Goal: Task Accomplishment & Management: Use online tool/utility

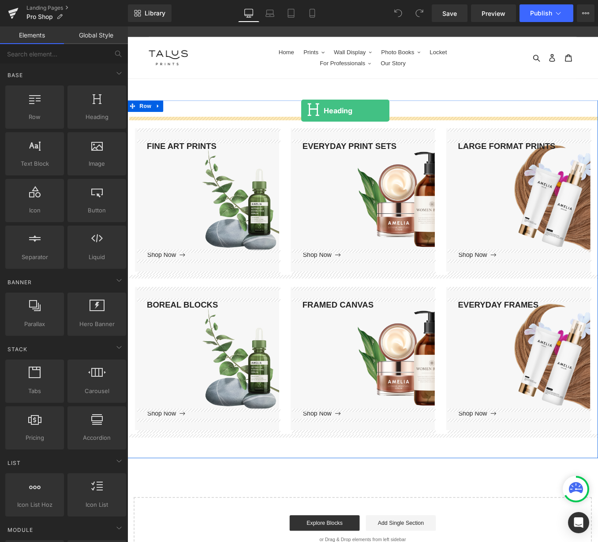
drag, startPoint x: 223, startPoint y: 138, endPoint x: 325, endPoint y: 122, distance: 102.7
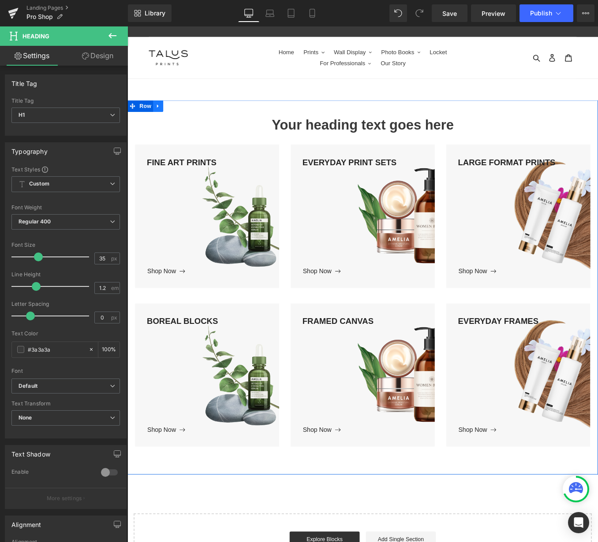
click at [164, 118] on icon at bounding box center [162, 117] width 6 height 7
click at [187, 117] on icon at bounding box center [185, 117] width 6 height 6
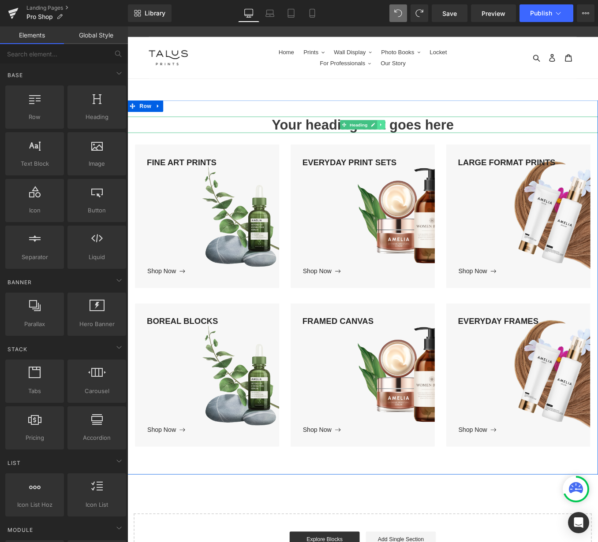
click at [416, 138] on icon at bounding box center [415, 137] width 5 height 5
click at [423, 141] on link at bounding box center [419, 138] width 9 height 11
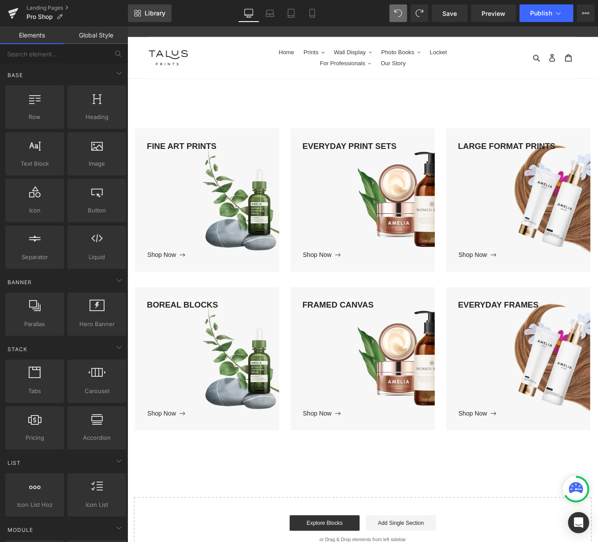
click at [150, 8] on link "Library" at bounding box center [150, 13] width 44 height 18
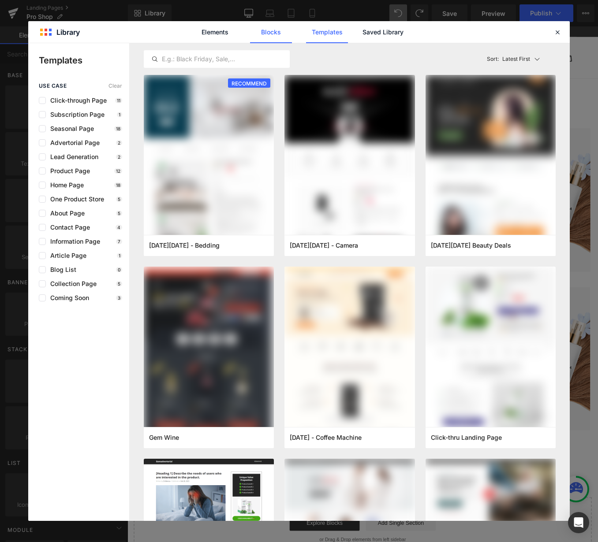
click at [273, 36] on link "Blocks" at bounding box center [271, 32] width 42 height 22
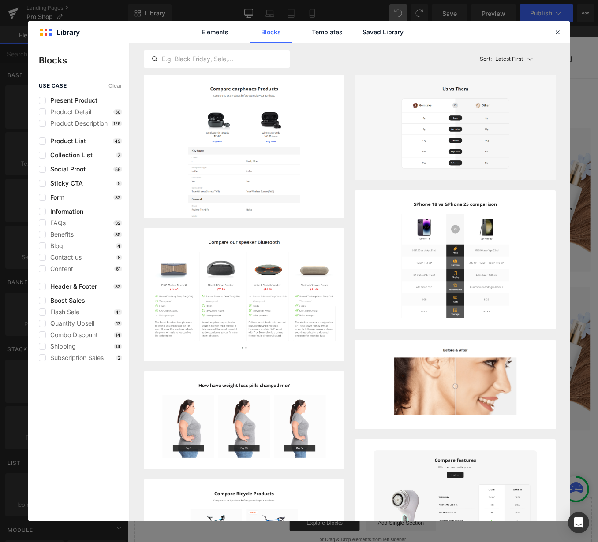
click at [45, 105] on div "Present Product Product Detail 30 Product Description 129" at bounding box center [80, 112] width 83 height 30
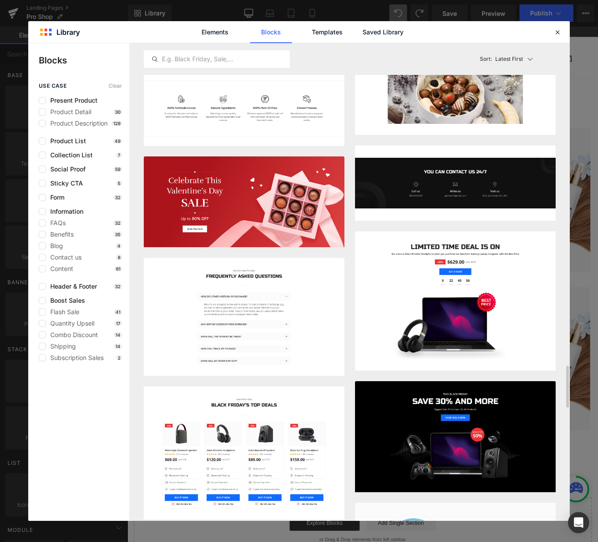
scroll to position [3757, 0]
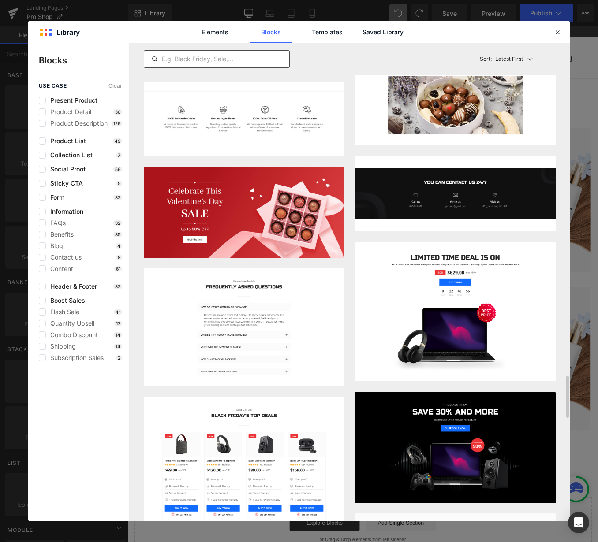
click at [209, 58] on input "text" at bounding box center [216, 59] width 145 height 11
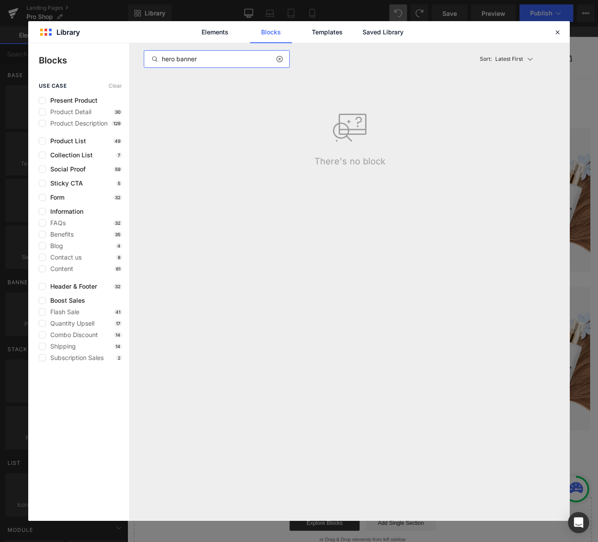
type input "hero banner"
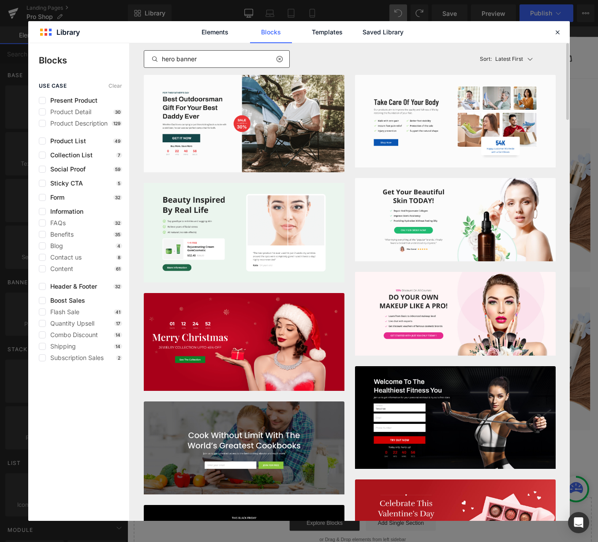
click at [277, 59] on icon at bounding box center [279, 59] width 6 height 7
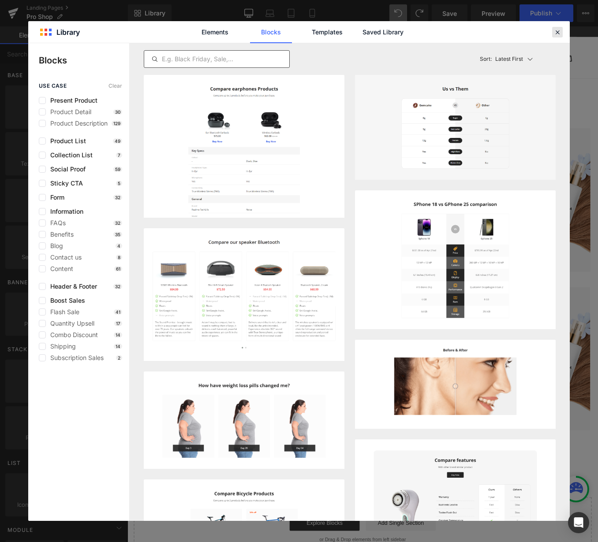
click at [560, 30] on icon at bounding box center [558, 32] width 8 height 8
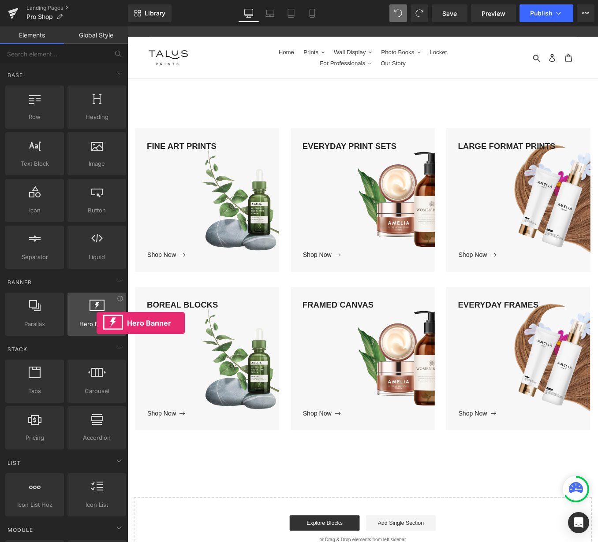
click at [97, 323] on span "Hero Banner" at bounding box center [96, 324] width 53 height 9
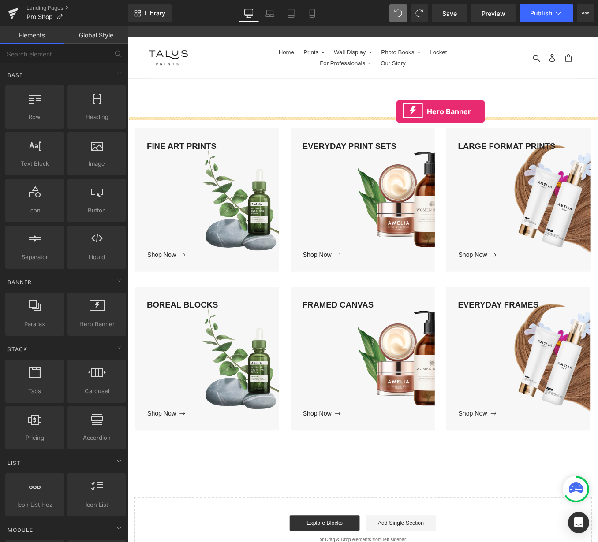
drag, startPoint x: 220, startPoint y: 349, endPoint x: 433, endPoint y: 123, distance: 310.1
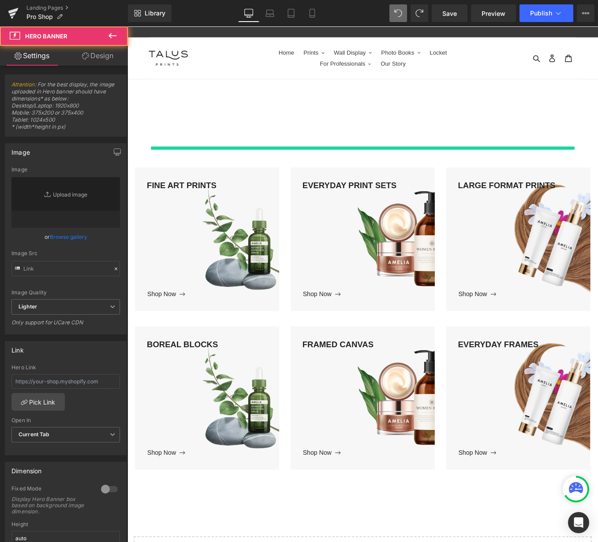
type input "[URL][DOMAIN_NAME]"
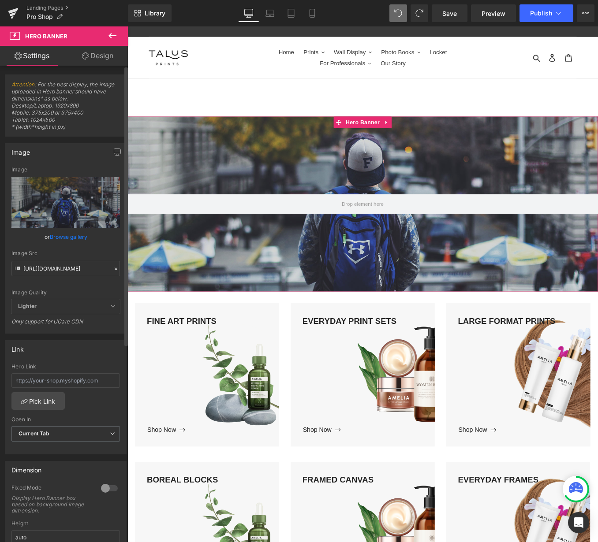
click at [72, 240] on link "Browse gallery" at bounding box center [68, 236] width 37 height 15
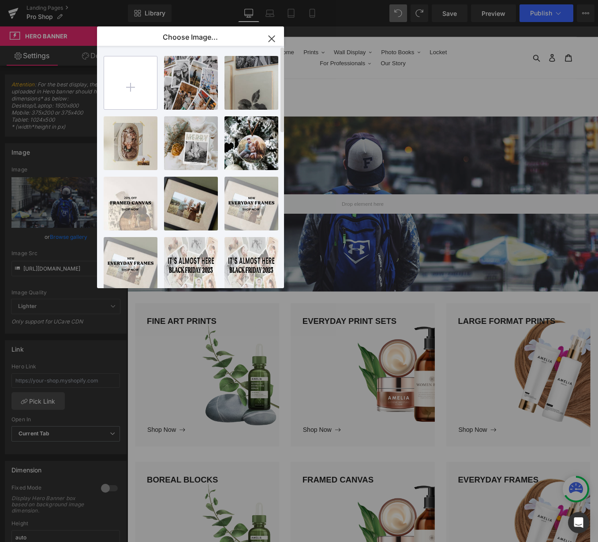
click at [128, 81] on input "file" at bounding box center [130, 82] width 53 height 53
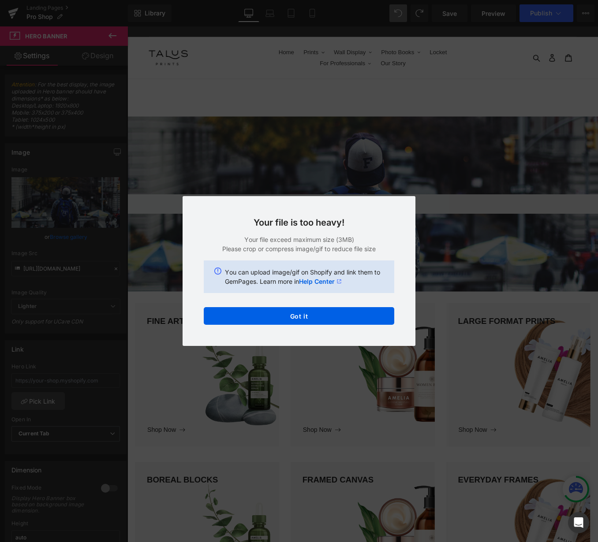
click at [283, 0] on div "Text Color Highlight Color #333333 Choose Image... Back to Library Insert 09202…" at bounding box center [299, 0] width 598 height 0
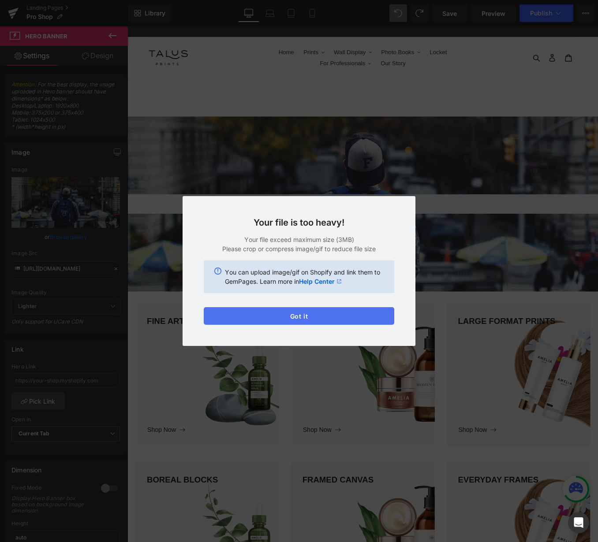
click at [294, 310] on button "Got it" at bounding box center [299, 316] width 191 height 18
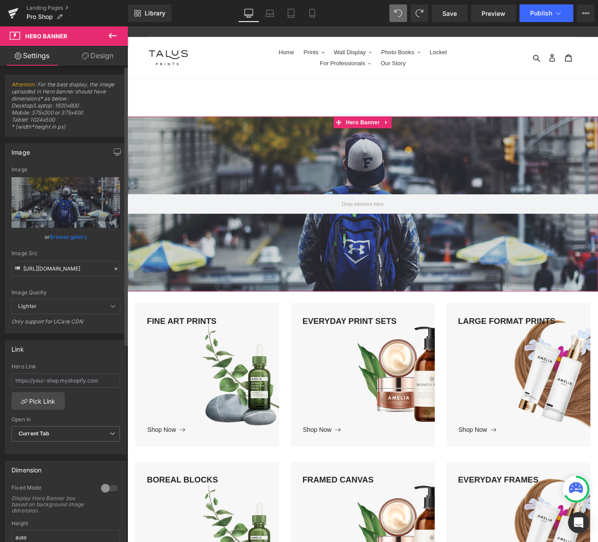
click at [67, 233] on link "Browse gallery" at bounding box center [68, 236] width 37 height 15
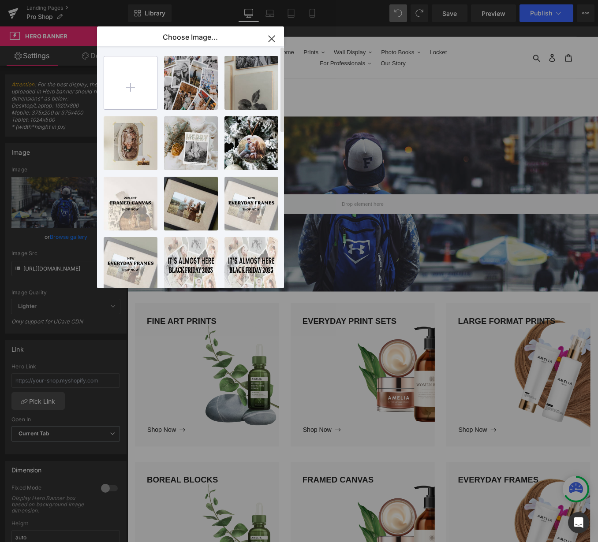
click at [121, 79] on input "file" at bounding box center [130, 82] width 53 height 53
type input "C:\fakepath\TalusPrints-Envelope.jpg"
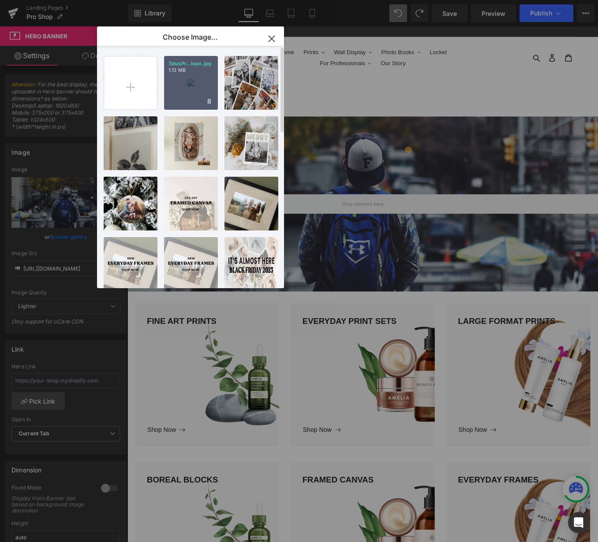
click at [180, 79] on div "TalusPr...lope.jpg 1.13 MB" at bounding box center [191, 83] width 54 height 54
type input "[URL][DOMAIN_NAME]"
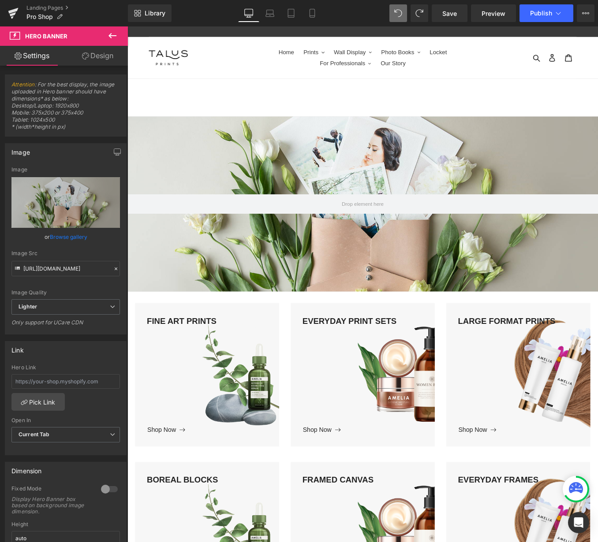
click at [110, 32] on icon at bounding box center [112, 35] width 11 height 11
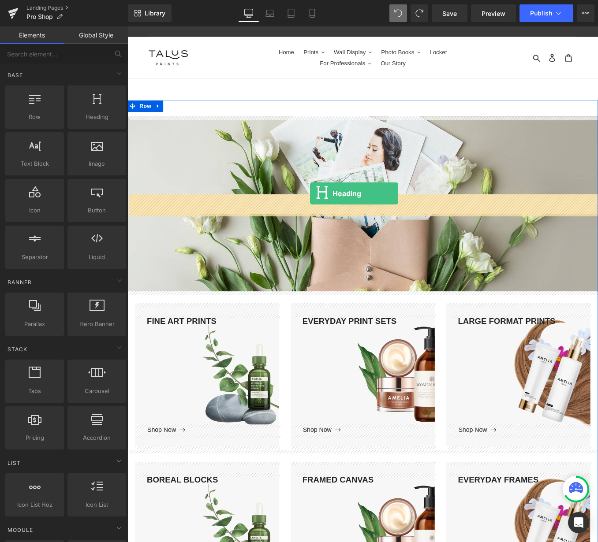
drag, startPoint x: 208, startPoint y: 142, endPoint x: 335, endPoint y: 217, distance: 147.7
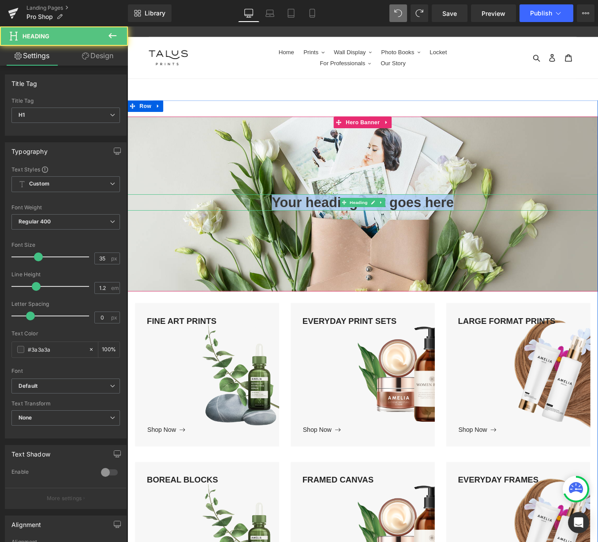
drag, startPoint x: 508, startPoint y: 229, endPoint x: 201, endPoint y: 228, distance: 307.0
click at [201, 228] on h1 "Your heading text goes here" at bounding box center [394, 226] width 534 height 19
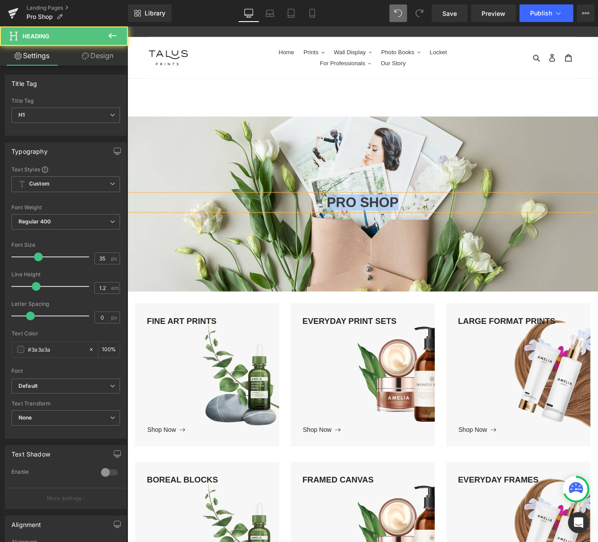
drag, startPoint x: 456, startPoint y: 227, endPoint x: 270, endPoint y: 227, distance: 185.7
click at [270, 227] on h1 "PRO SHOP" at bounding box center [394, 226] width 534 height 19
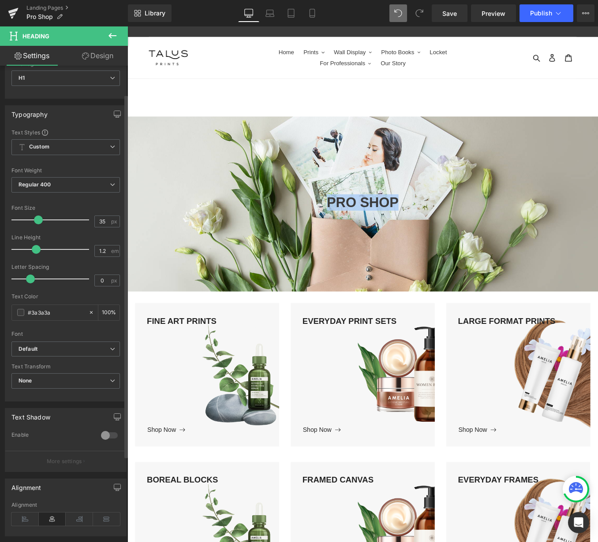
scroll to position [32, 0]
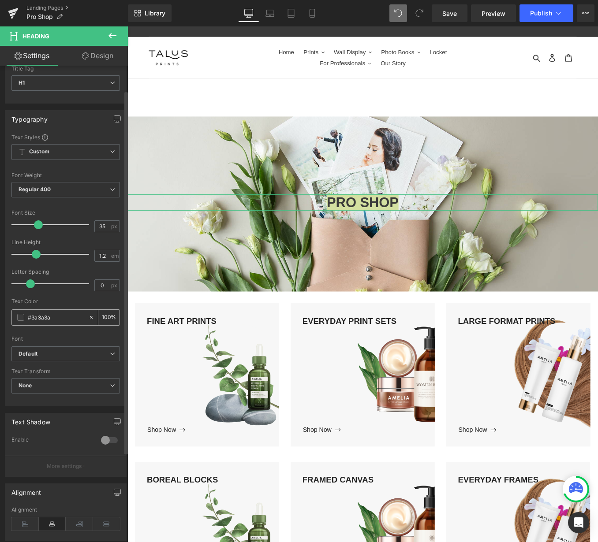
click at [16, 319] on div "#3a3a3a" at bounding box center [50, 317] width 76 height 15
click at [20, 317] on span at bounding box center [20, 317] width 7 height 7
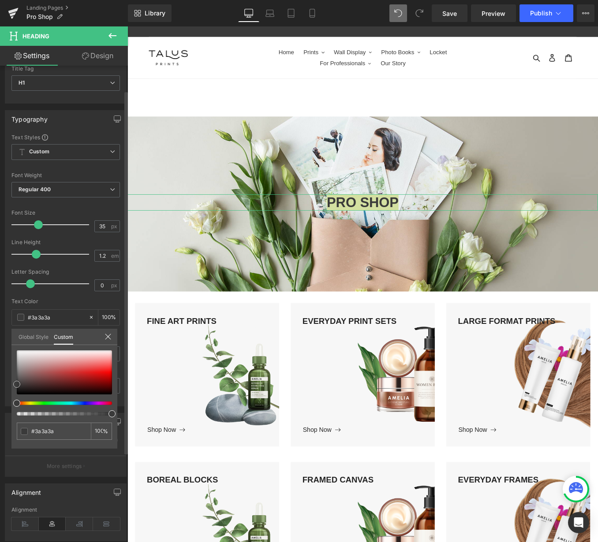
type input "#3d3d3d"
type input "#5a5858"
type input "#c8c5c5"
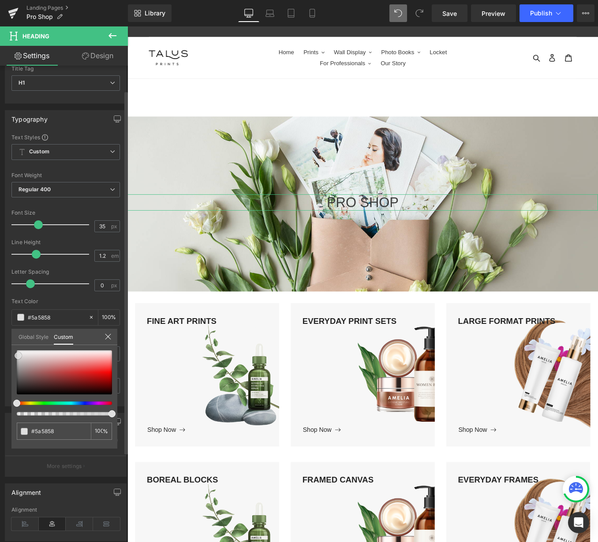
type input "#c8c5c5"
type input "#ffffff"
drag, startPoint x: 17, startPoint y: 384, endPoint x: 9, endPoint y: 339, distance: 45.6
click at [9, 339] on div "Typography Text Styles Custom Custom Setup Global Style Custom Setup Global Sty…" at bounding box center [66, 255] width 132 height 303
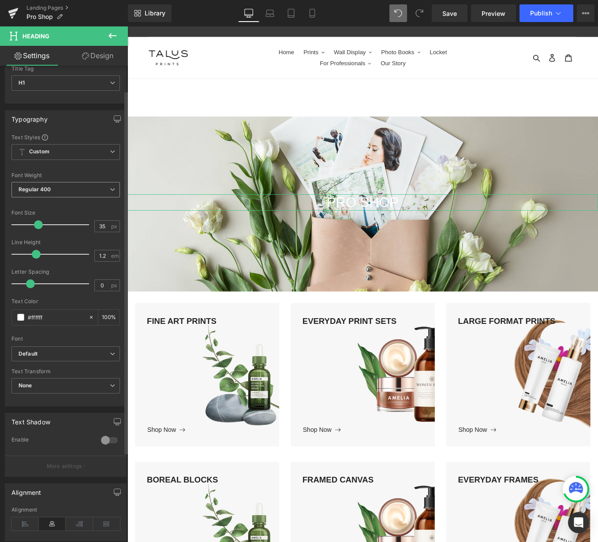
click at [59, 189] on span "Regular 400" at bounding box center [65, 189] width 108 height 15
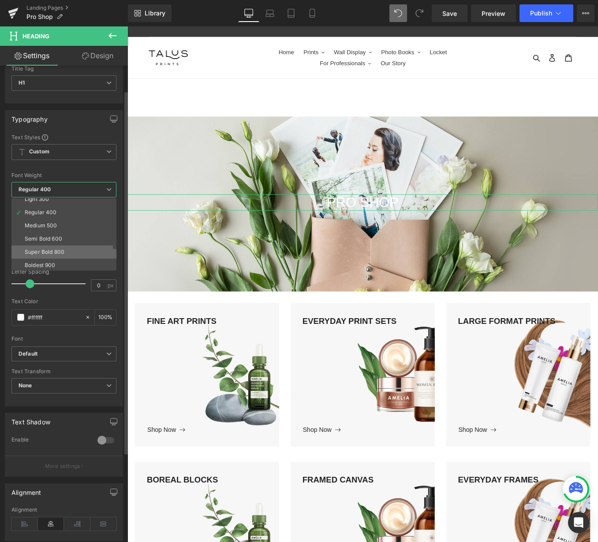
click at [43, 250] on div "Super Bold 800" at bounding box center [45, 252] width 40 height 6
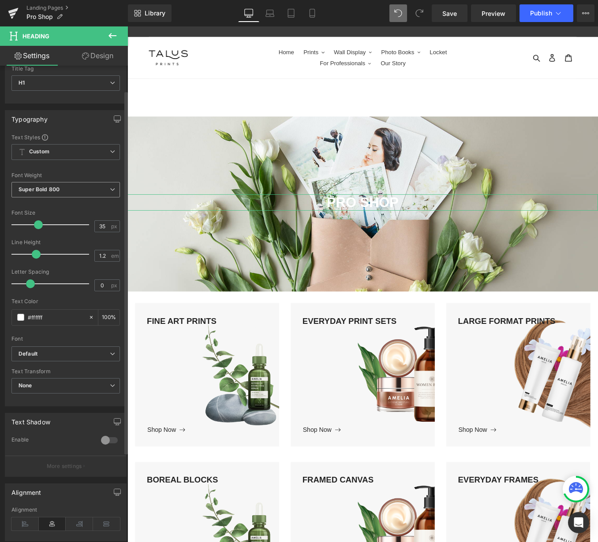
click at [65, 194] on span "Super Bold 800" at bounding box center [65, 189] width 108 height 15
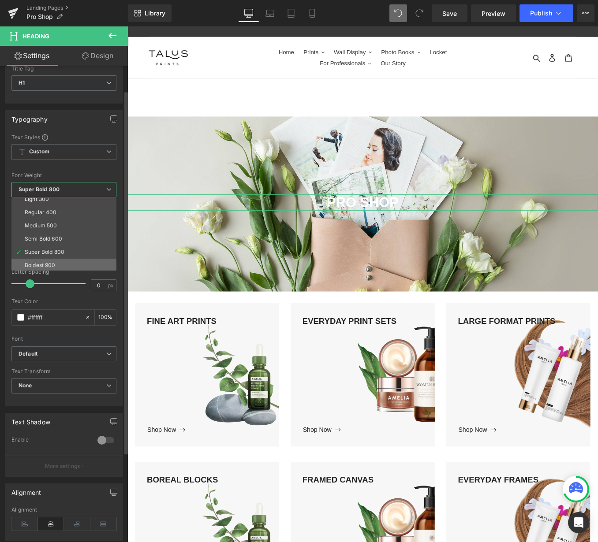
click at [40, 265] on div "Boldest 900" at bounding box center [40, 265] width 31 height 6
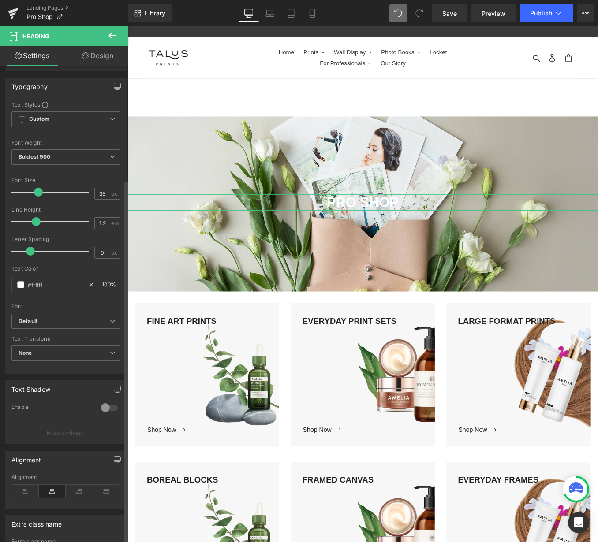
scroll to position [149, 0]
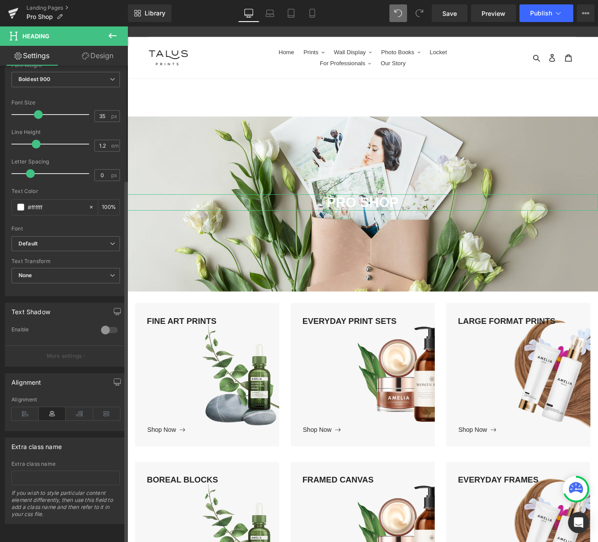
click at [115, 325] on div at bounding box center [109, 330] width 21 height 14
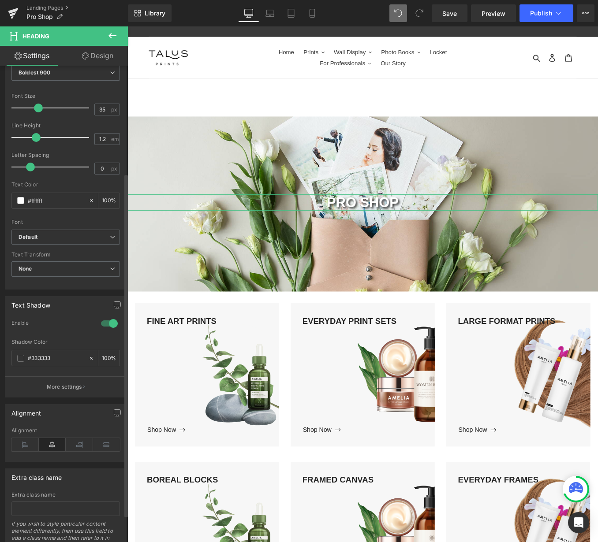
click at [103, 323] on div at bounding box center [109, 324] width 21 height 14
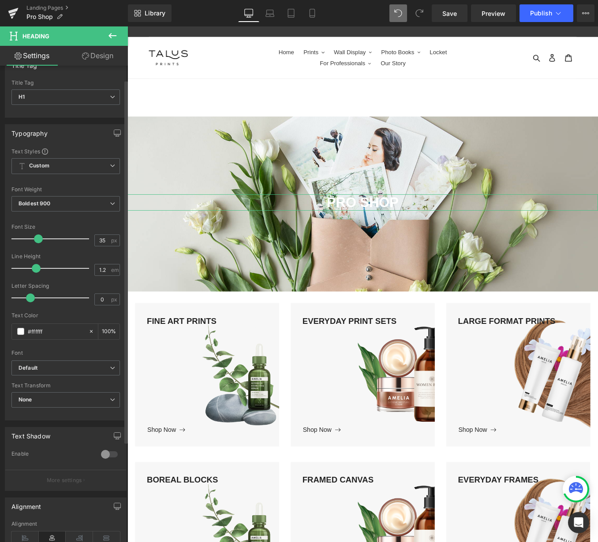
scroll to position [0, 0]
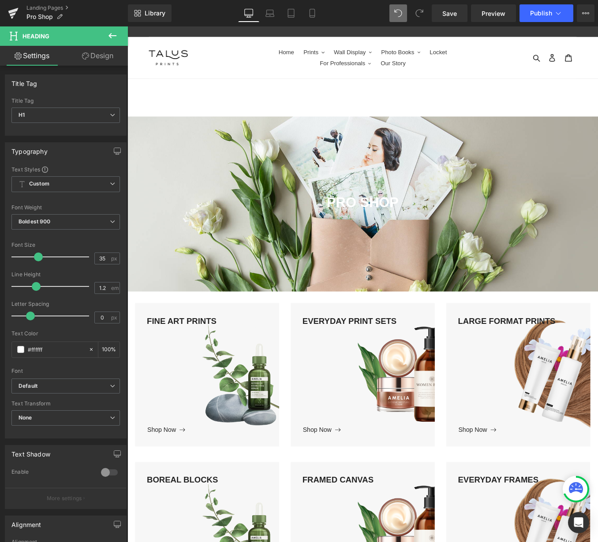
click at [314, 276] on body "Loading... Skip to content Just added to your cart Qty: View cart ( ) Continue …" at bounding box center [394, 539] width 534 height 1027
click at [114, 52] on link "Design" at bounding box center [98, 56] width 64 height 20
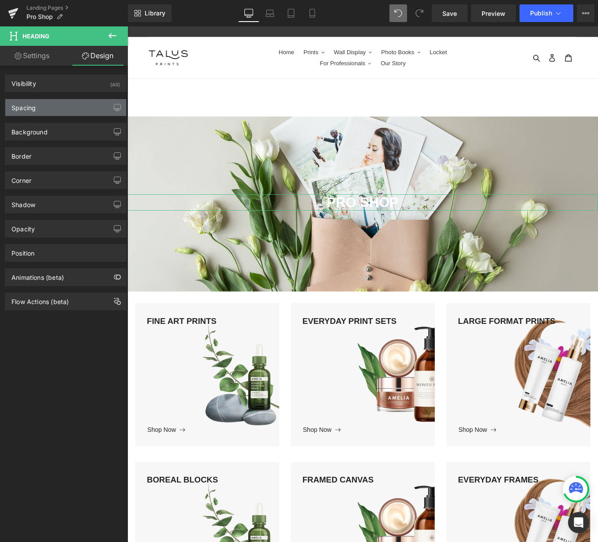
click at [31, 104] on div "Spacing" at bounding box center [23, 105] width 24 height 12
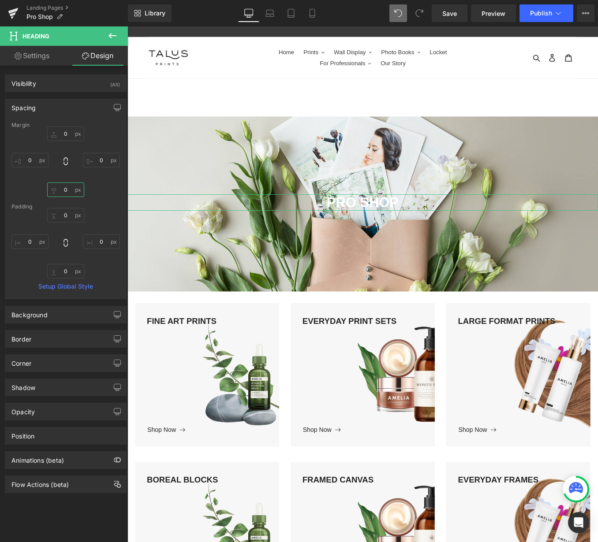
click at [67, 190] on input "0" at bounding box center [65, 190] width 37 height 15
click at [54, 191] on input "0" at bounding box center [65, 190] width 37 height 15
click at [50, 191] on input "0" at bounding box center [65, 190] width 37 height 15
click at [65, 212] on input "0" at bounding box center [65, 215] width 37 height 15
click at [56, 132] on input "0" at bounding box center [65, 134] width 37 height 15
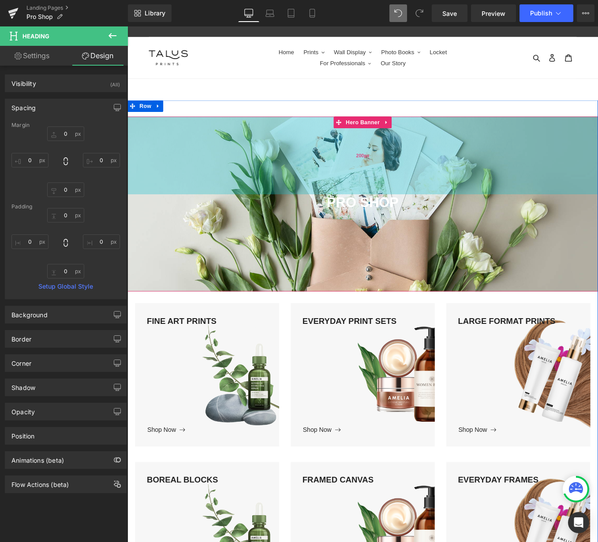
click at [249, 182] on div "200px" at bounding box center [394, 173] width 534 height 88
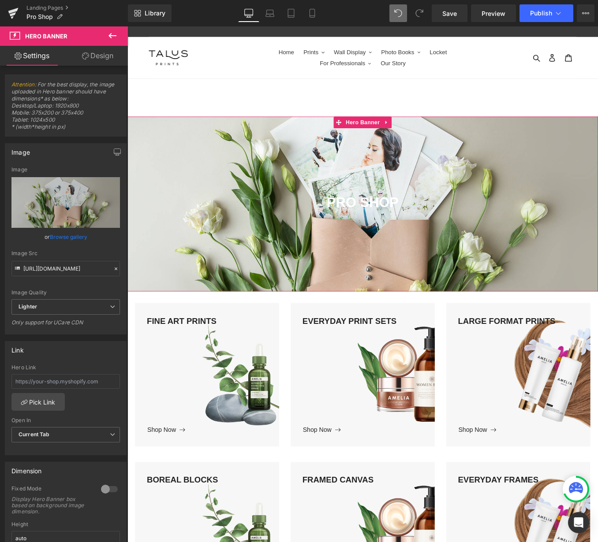
click at [68, 239] on link "Browse gallery" at bounding box center [68, 236] width 37 height 15
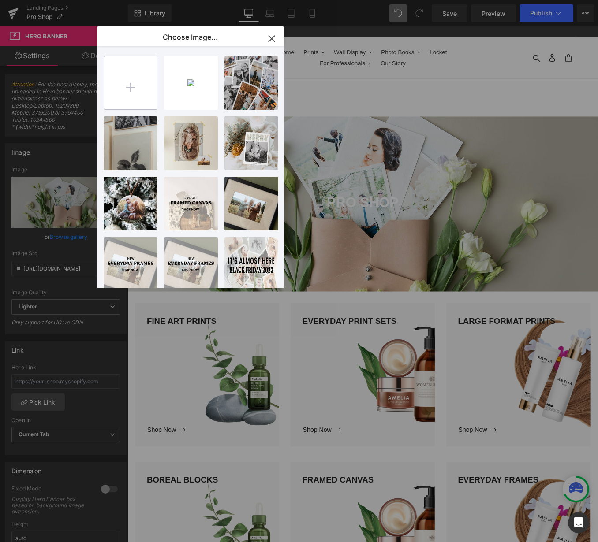
click at [112, 93] on input "file" at bounding box center [130, 82] width 53 height 53
type input "C:\fakepath\HeaderImage-1 copy.png"
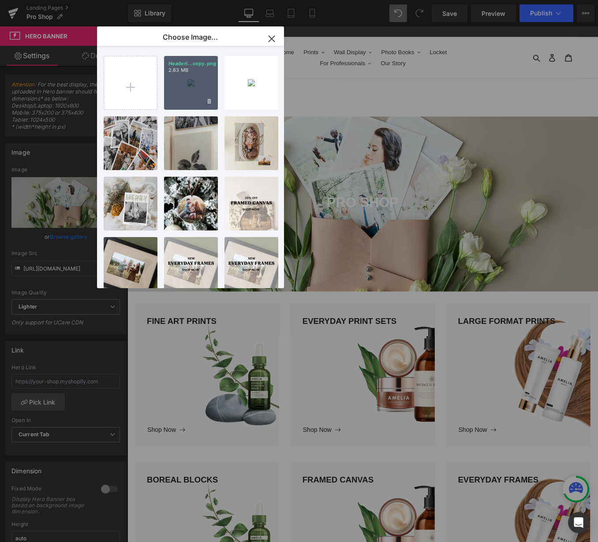
click at [191, 91] on div "HeaderI...copy.png 2.63 MB" at bounding box center [191, 83] width 54 height 54
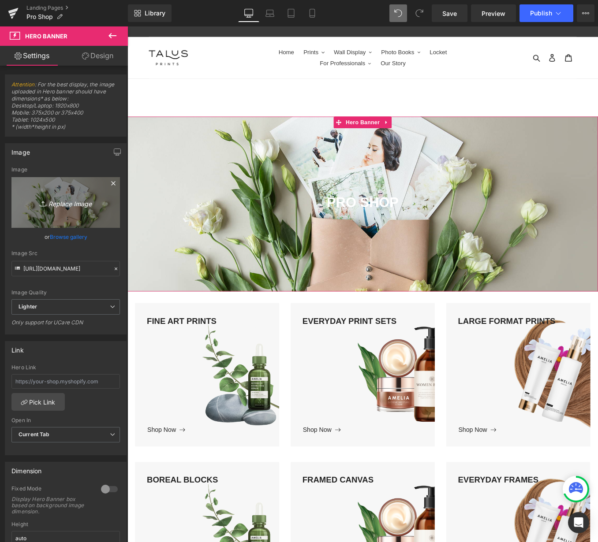
click at [62, 204] on icon "Replace Image" at bounding box center [65, 202] width 71 height 11
type input "C:\fakepath\HeaderImage-1 copy.png"
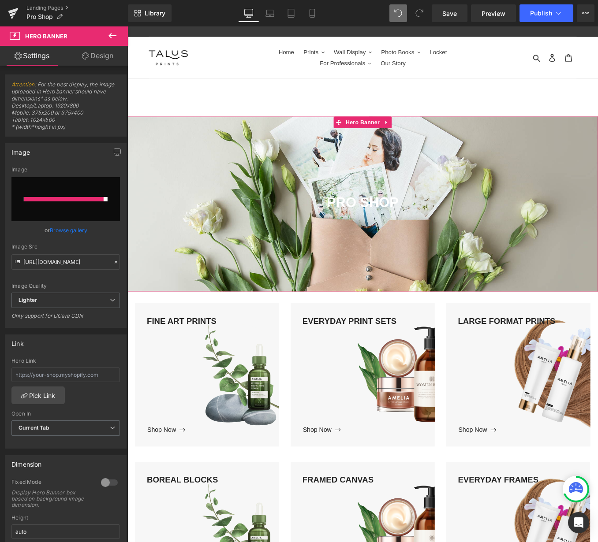
click at [62, 206] on input "file" at bounding box center [65, 199] width 108 height 44
click at [94, 202] on input "file" at bounding box center [65, 199] width 108 height 44
type input "C:\fakepath\HeaderImage-3.png"
type input "[URL][DOMAIN_NAME]"
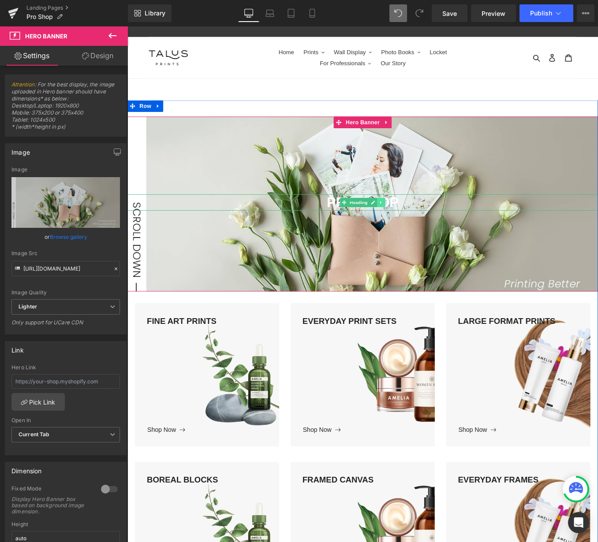
click at [417, 226] on icon at bounding box center [415, 226] width 5 height 5
click at [421, 227] on icon at bounding box center [420, 226] width 5 height 5
